Goal: Find specific page/section: Find specific page/section

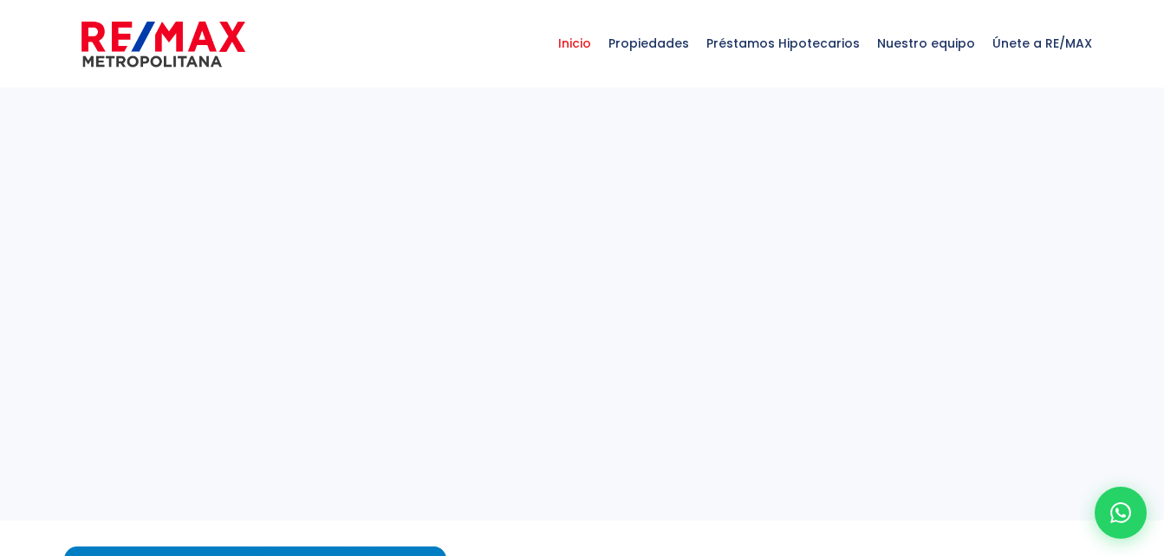
select select
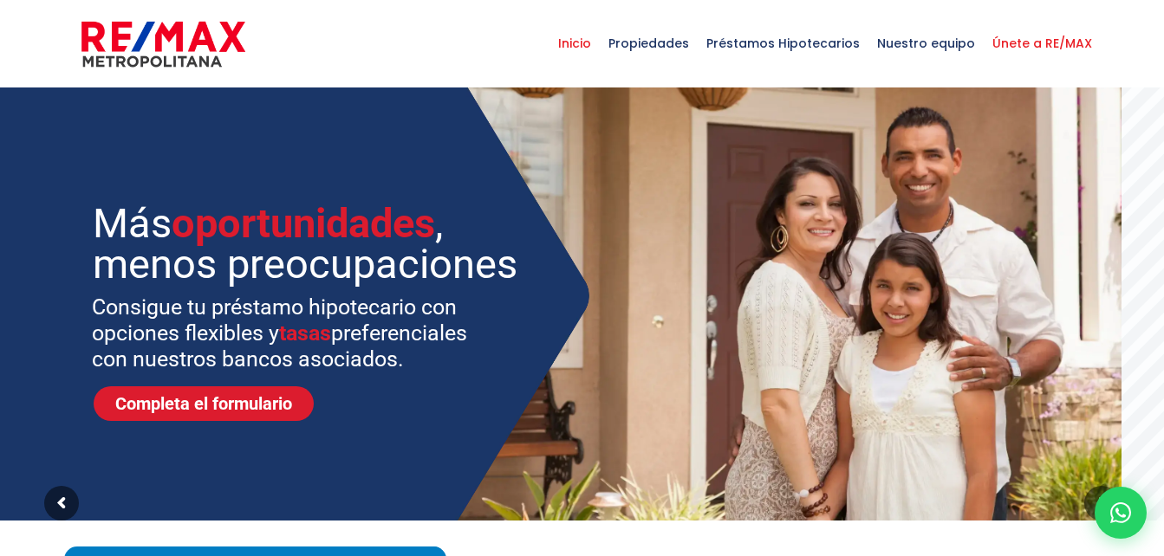
click at [1041, 42] on span "Únete a RE/MAX" at bounding box center [1041, 43] width 117 height 52
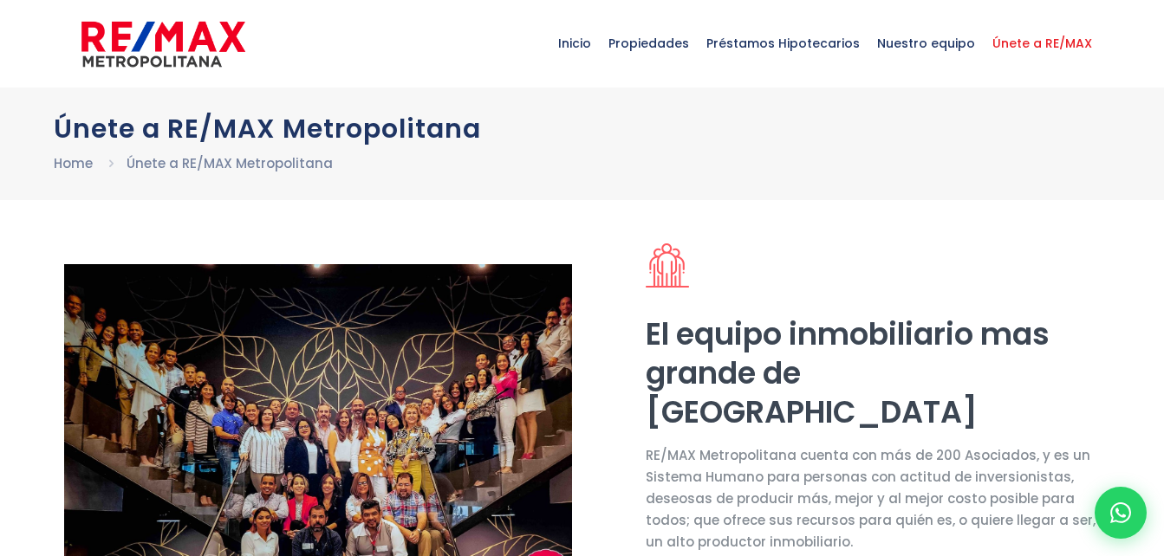
select select "US"
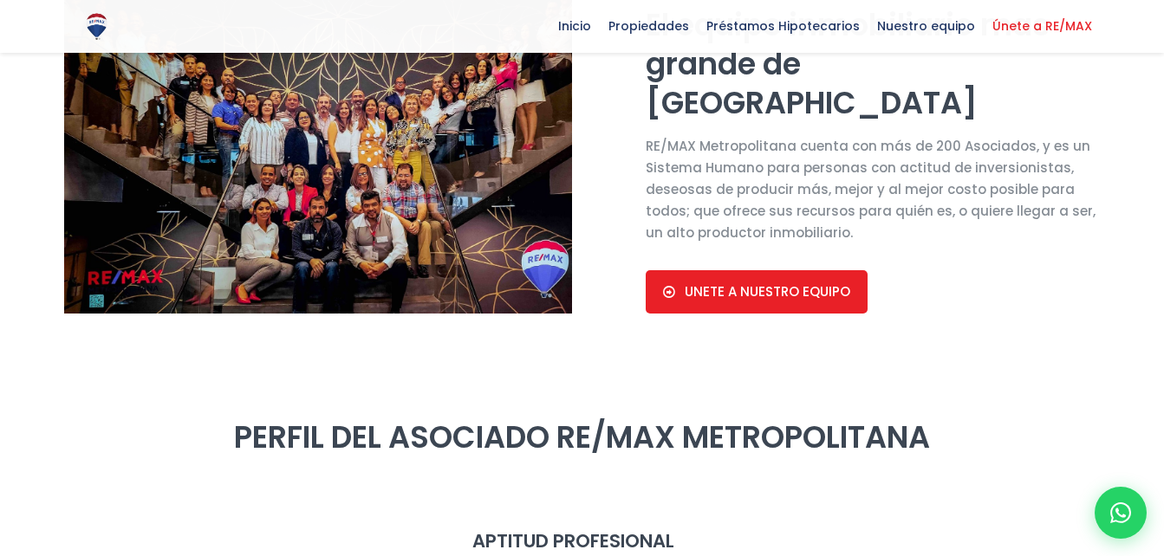
scroll to position [312, 0]
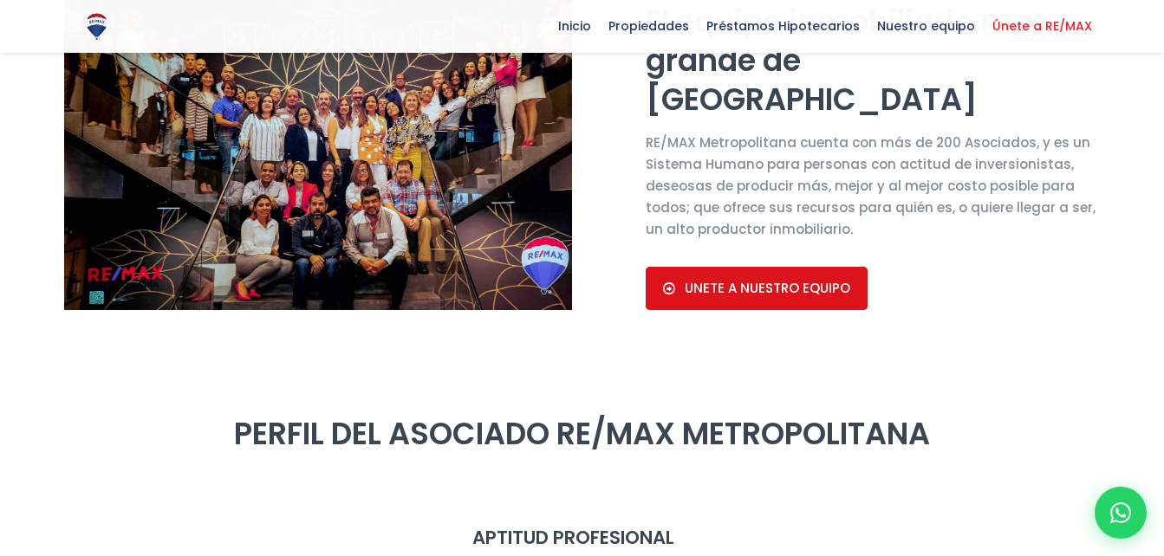
click at [733, 295] on span "UNETE A NUESTRO EQUIPO" at bounding box center [766, 289] width 165 height 16
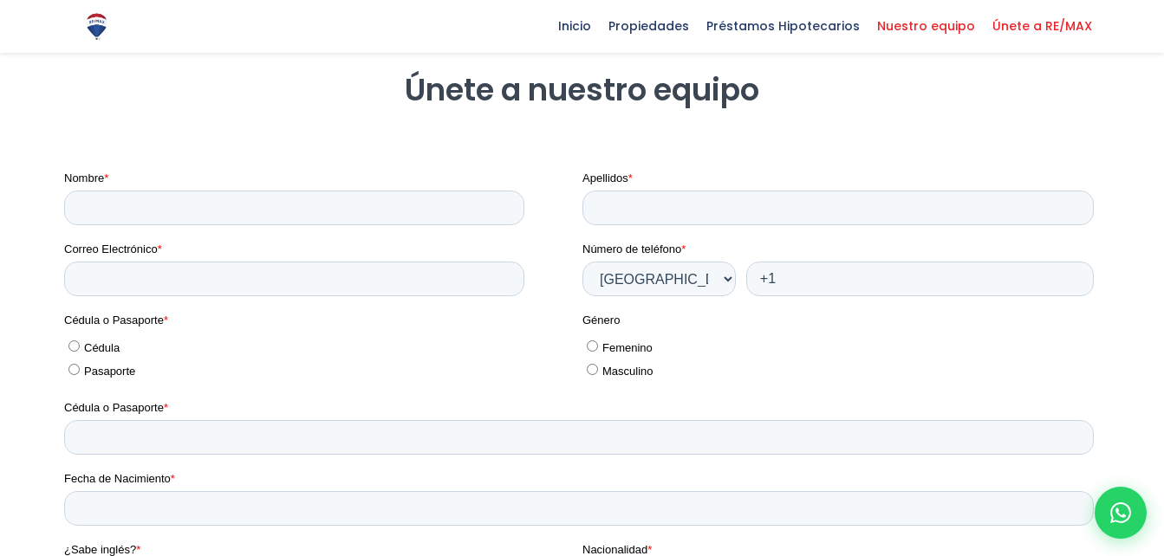
click at [916, 20] on span "Nuestro equipo" at bounding box center [925, 26] width 115 height 26
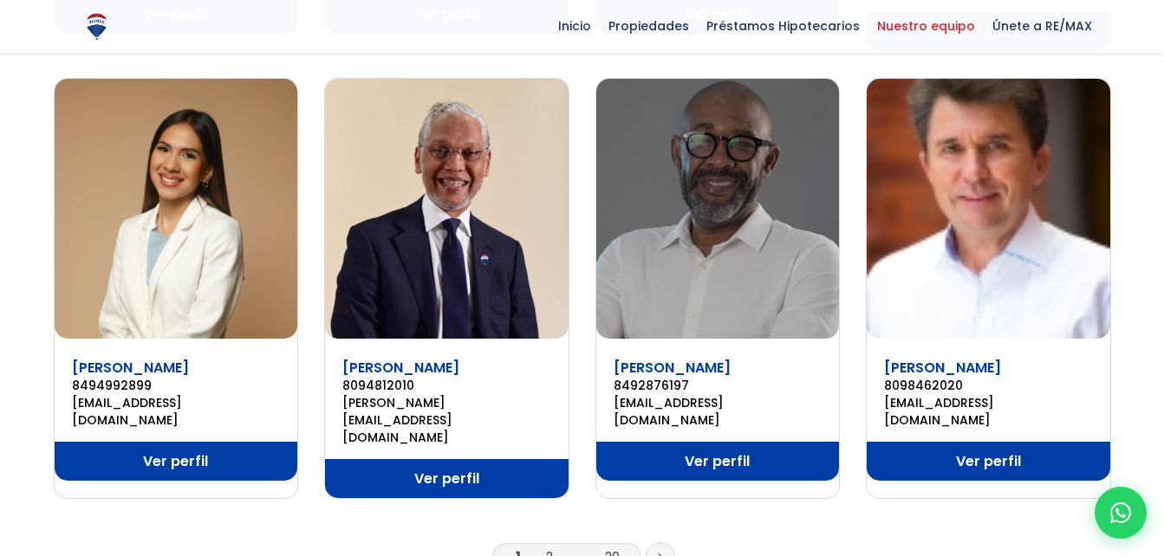
scroll to position [1178, 0]
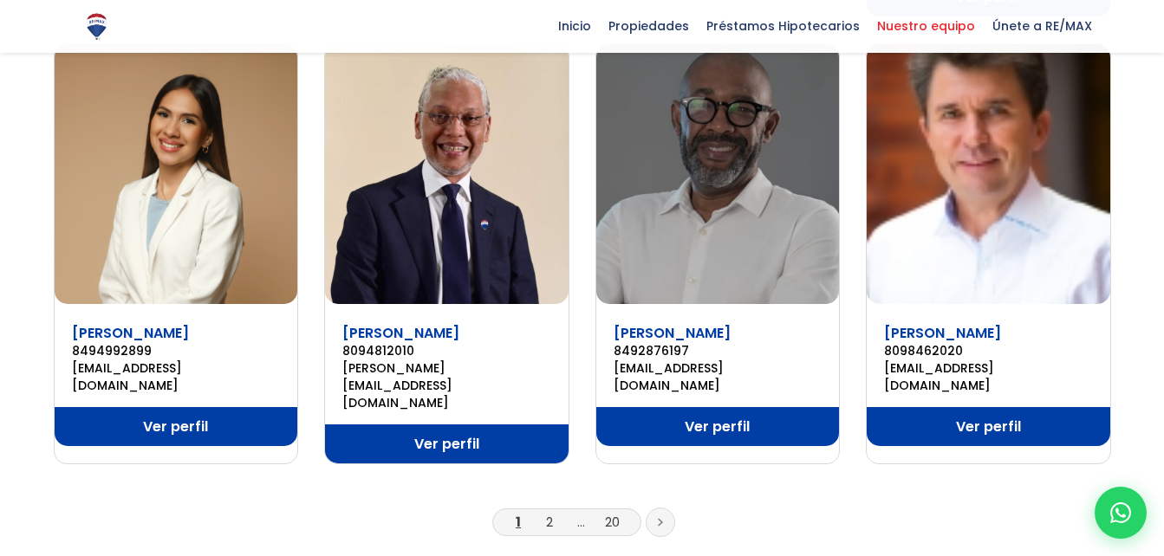
click at [661, 518] on icon at bounding box center [660, 522] width 5 height 9
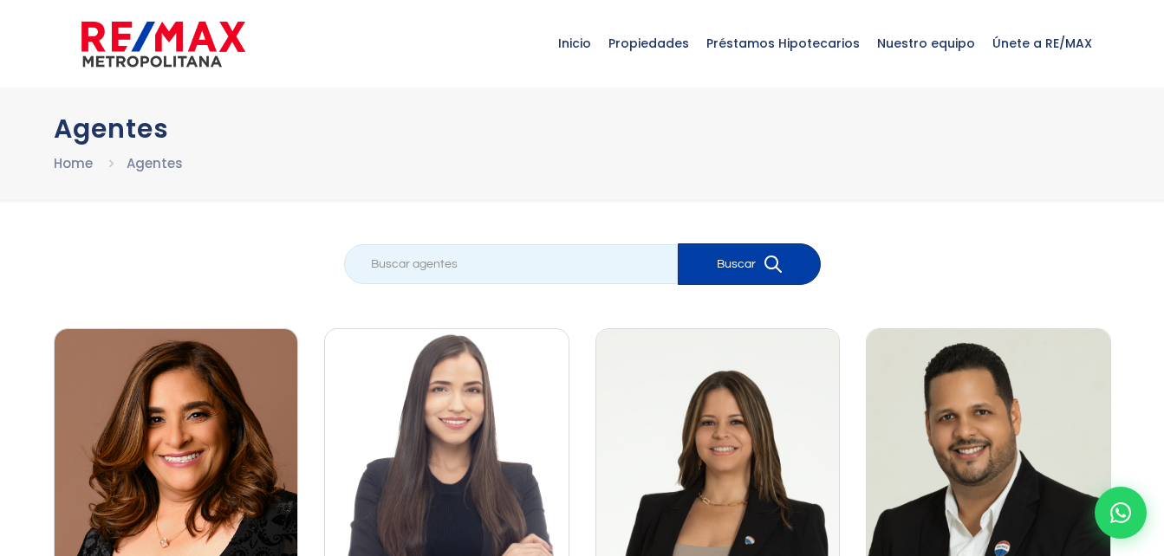
click at [602, 260] on input "search" at bounding box center [511, 264] width 334 height 40
type input "montalvo"
click at [678, 243] on button "Buscar" at bounding box center [749, 264] width 143 height 42
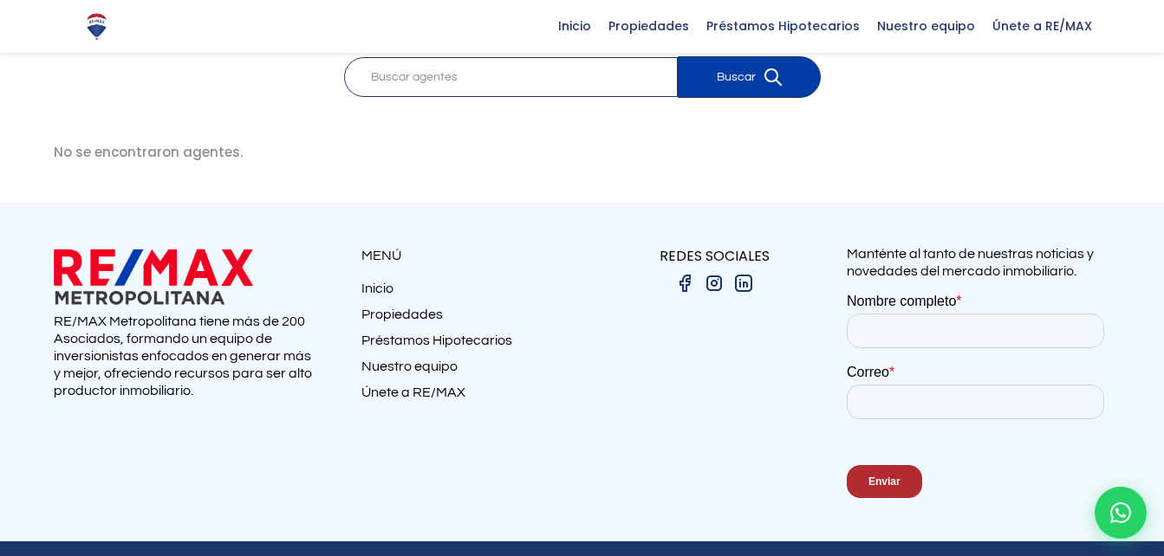
scroll to position [163, 0]
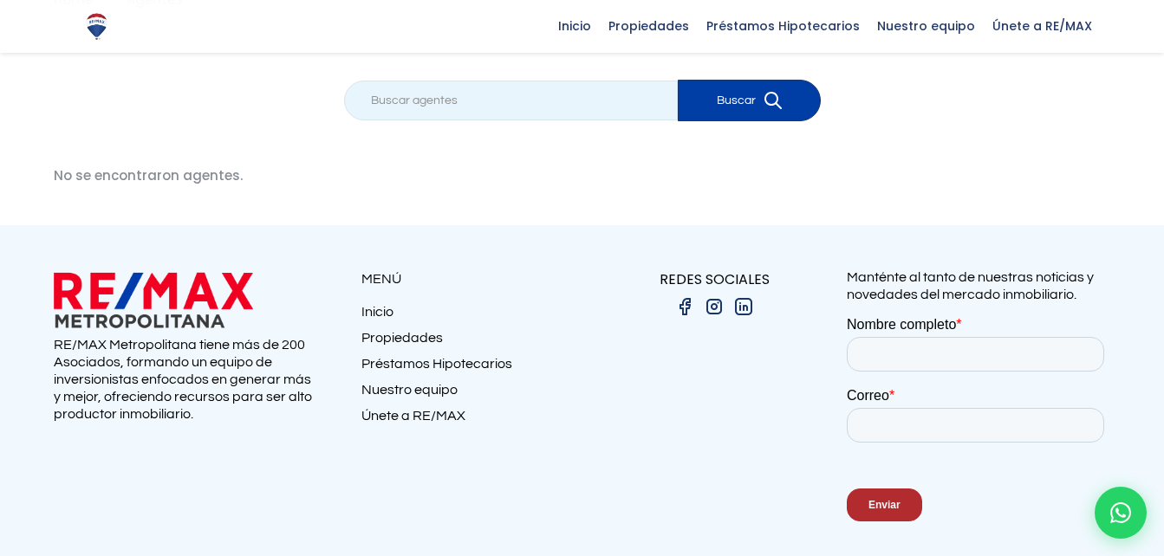
click at [476, 107] on input "search" at bounding box center [511, 101] width 334 height 40
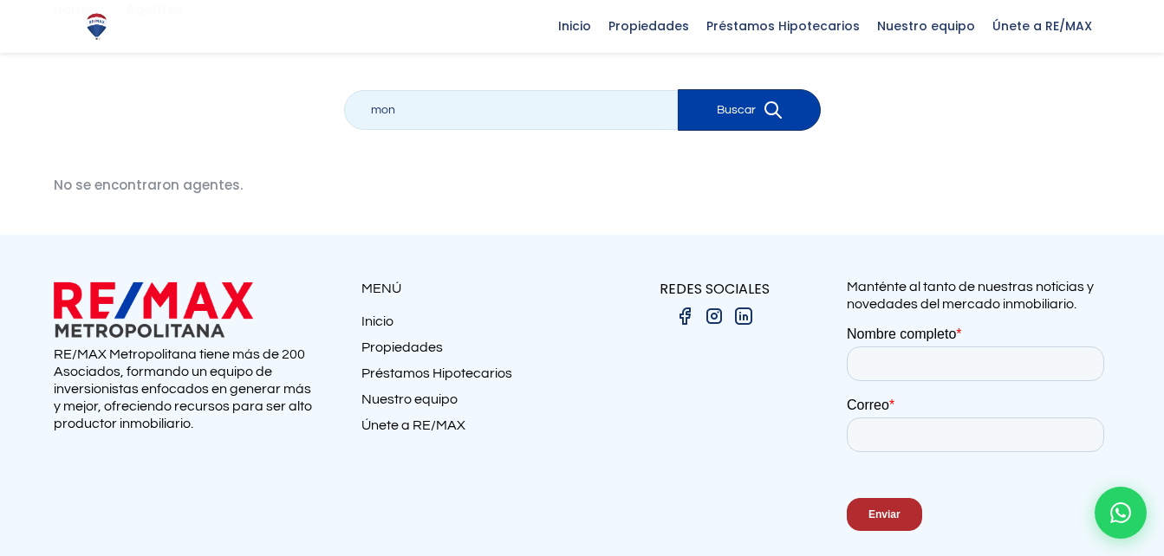
type input "mon"
click at [678, 89] on button "Buscar" at bounding box center [749, 110] width 143 height 42
